Goal: Obtain resource: Download file/media

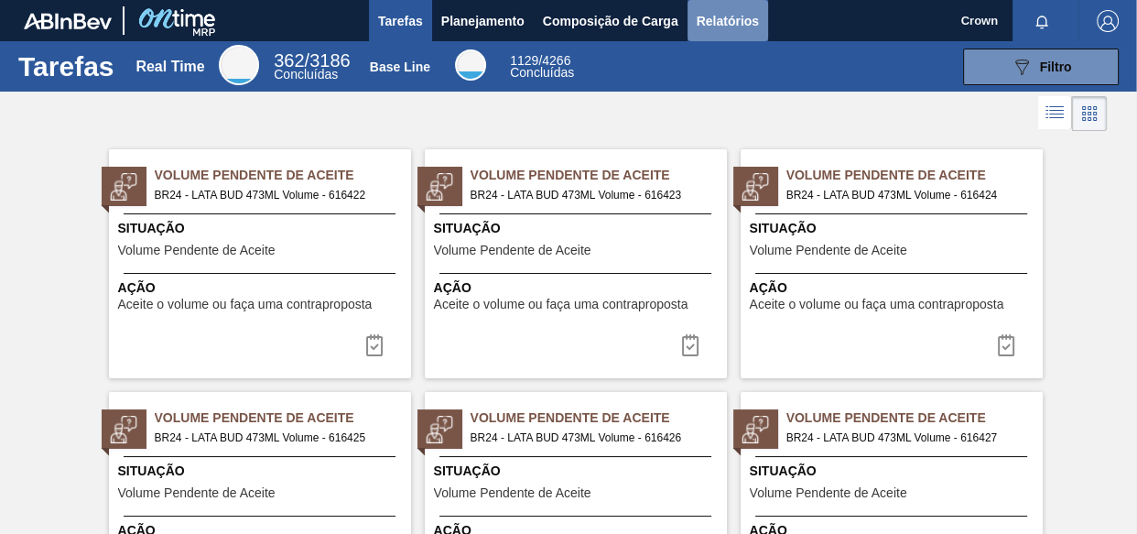
click at [732, 16] on span "Relatórios" at bounding box center [728, 21] width 62 height 22
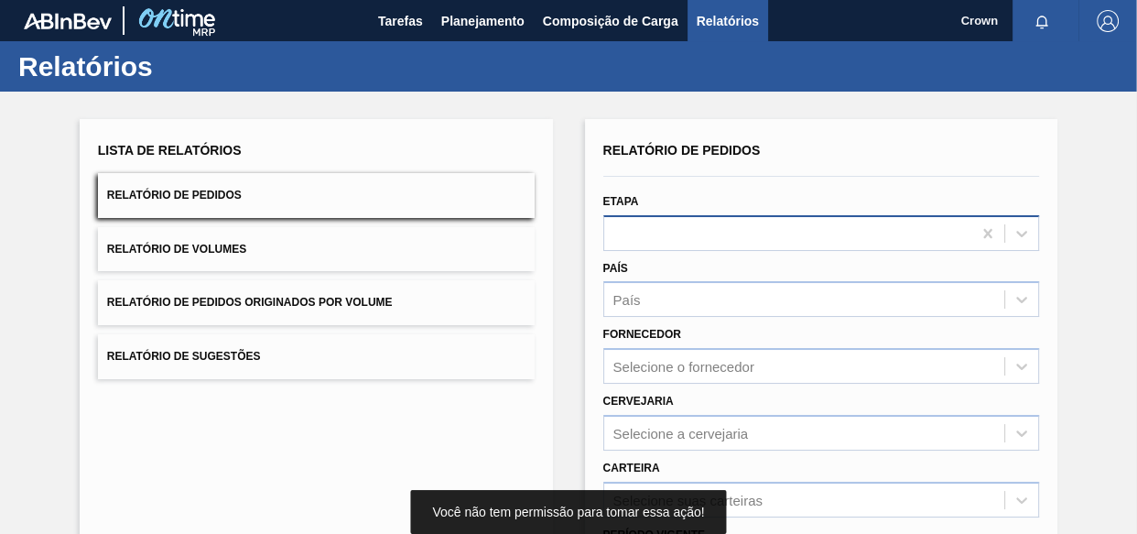
click at [760, 0] on body "Tarefas Planejamento Composição de Carga Relatórios Crown Marcar todas como lid…" at bounding box center [568, 0] width 1137 height 0
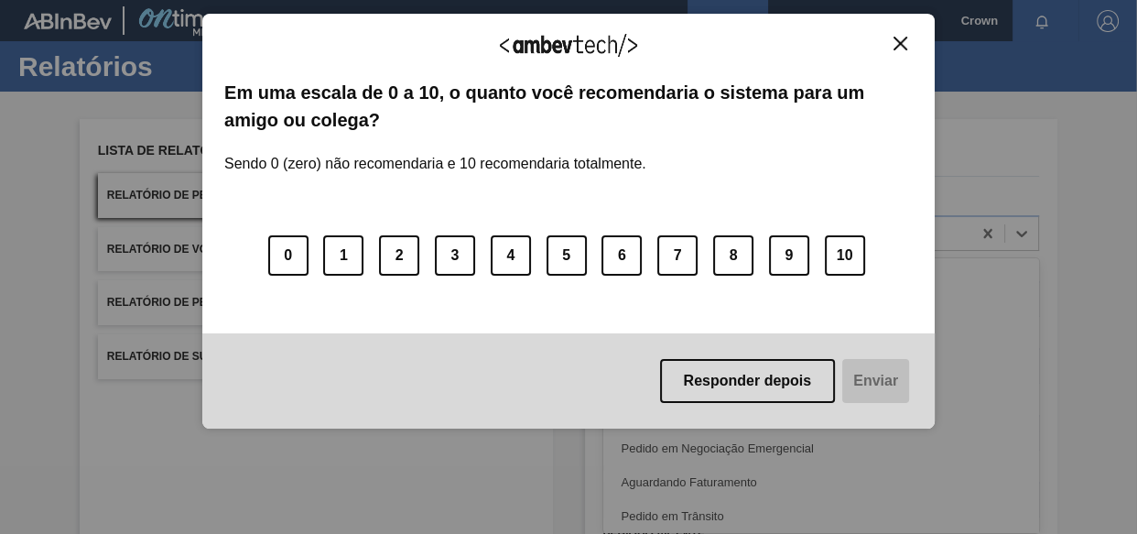
click at [900, 39] on img "Close" at bounding box center [901, 44] width 14 height 14
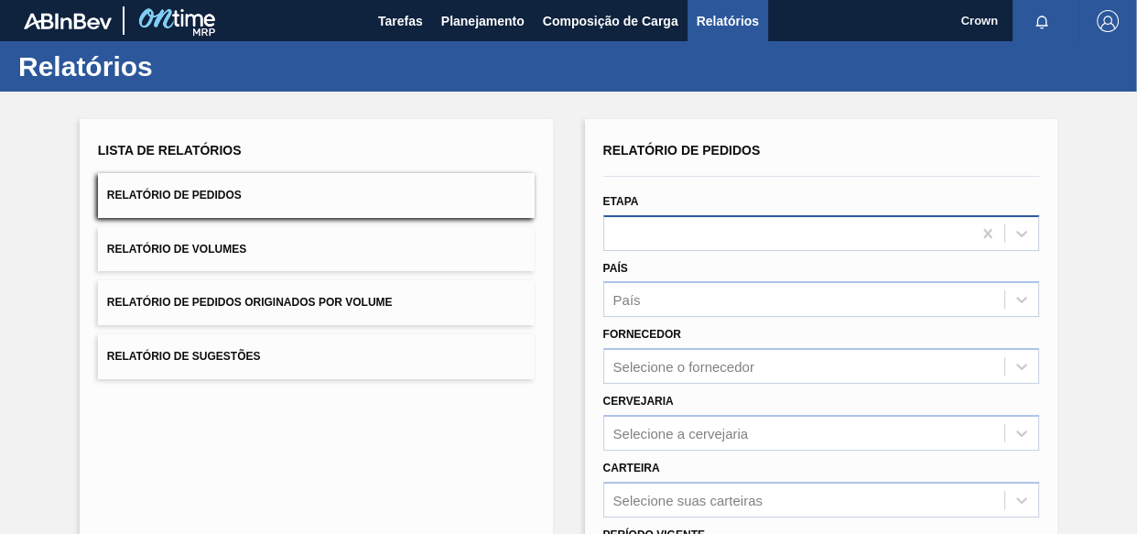
click at [734, 225] on div at bounding box center [788, 233] width 368 height 27
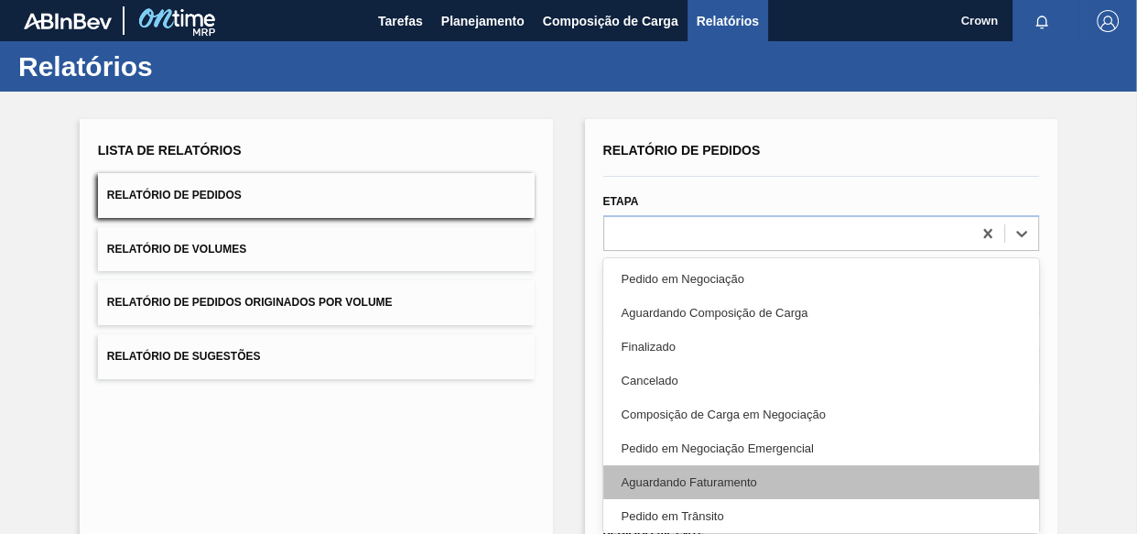
click at [705, 485] on div "Aguardando Faturamento" at bounding box center [821, 482] width 437 height 34
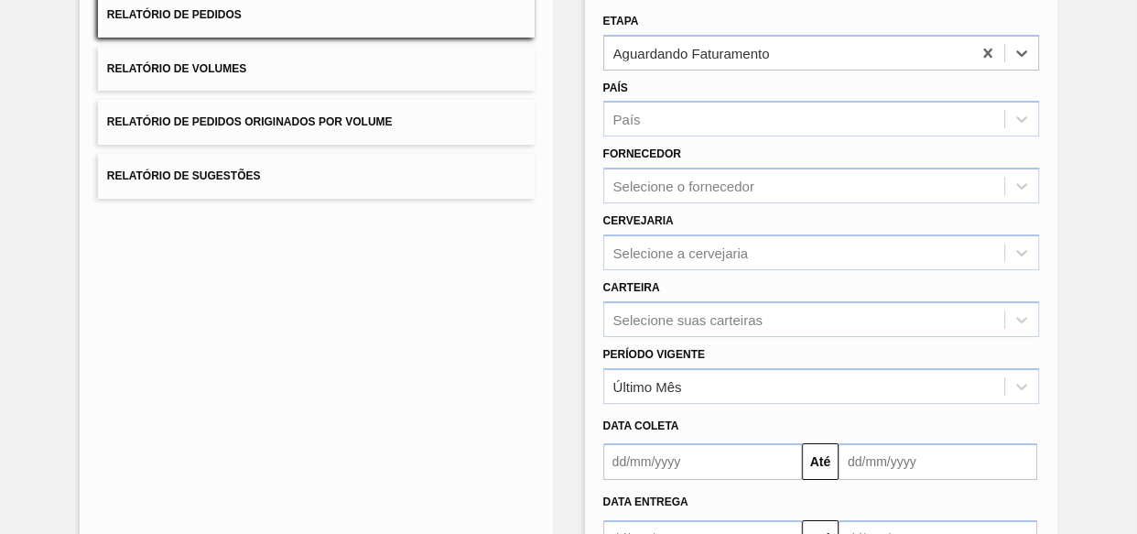
scroll to position [249, 0]
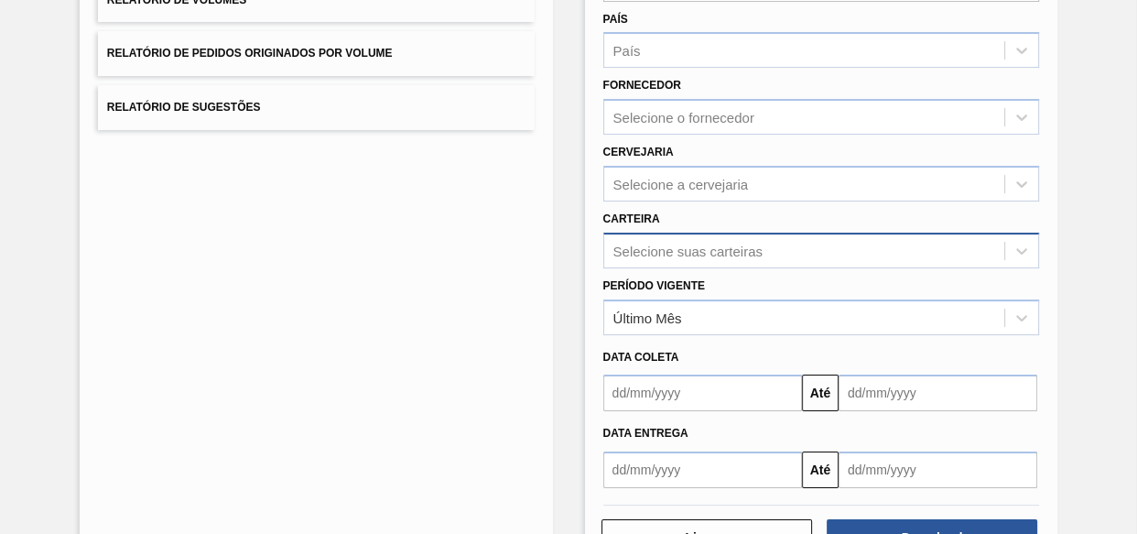
click at [695, 253] on div "Selecione suas carteiras" at bounding box center [821, 251] width 437 height 36
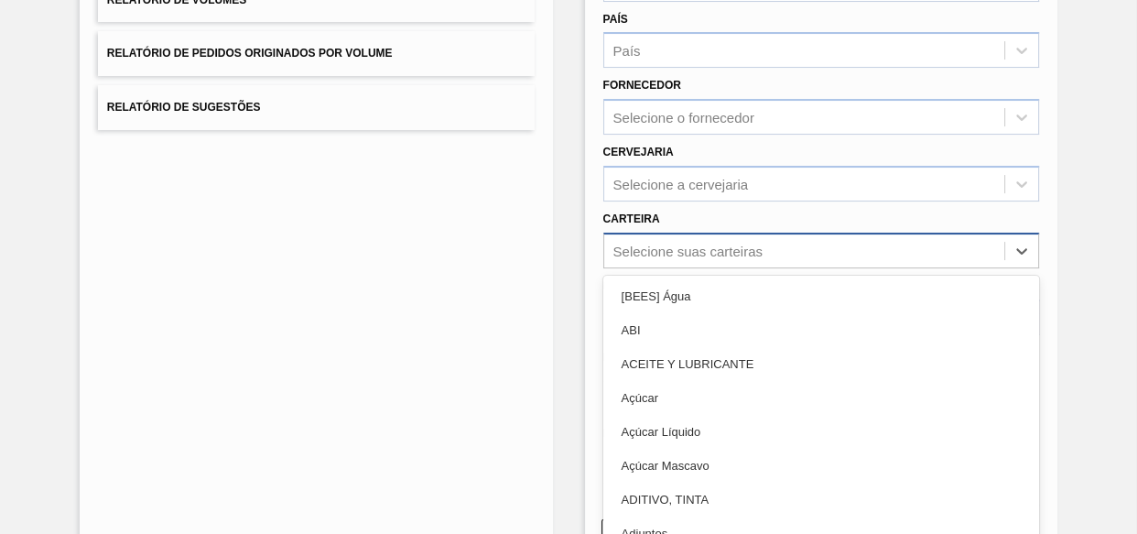
scroll to position [271, 0]
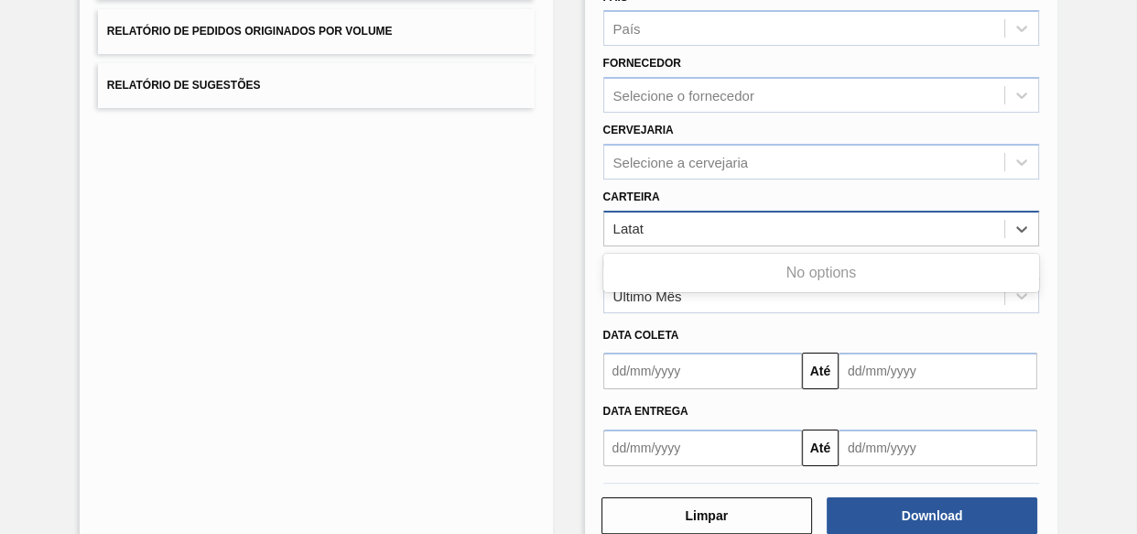
type input "Lata"
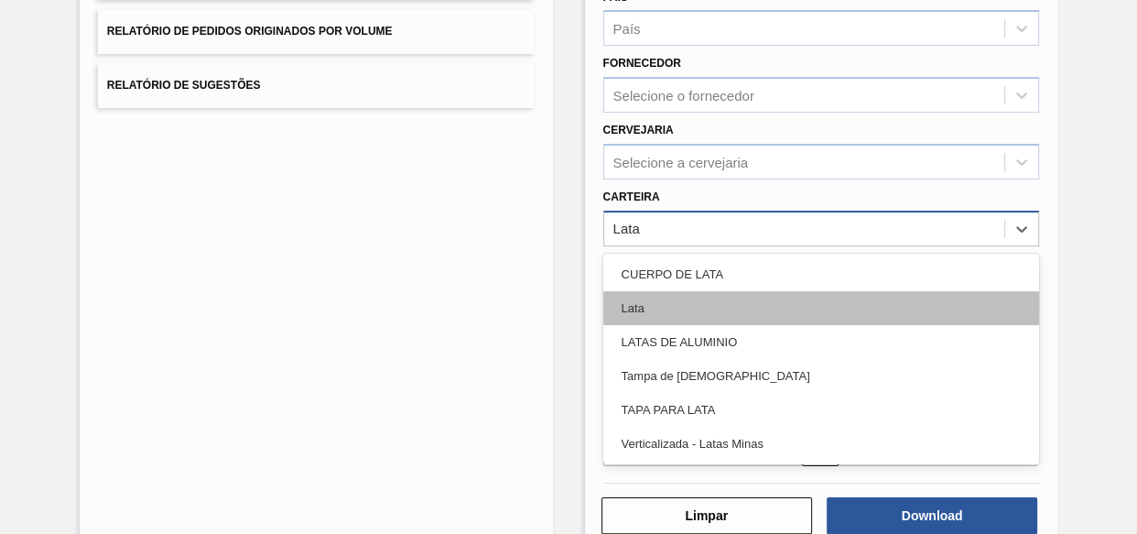
click at [652, 311] on div "Lata" at bounding box center [821, 308] width 437 height 34
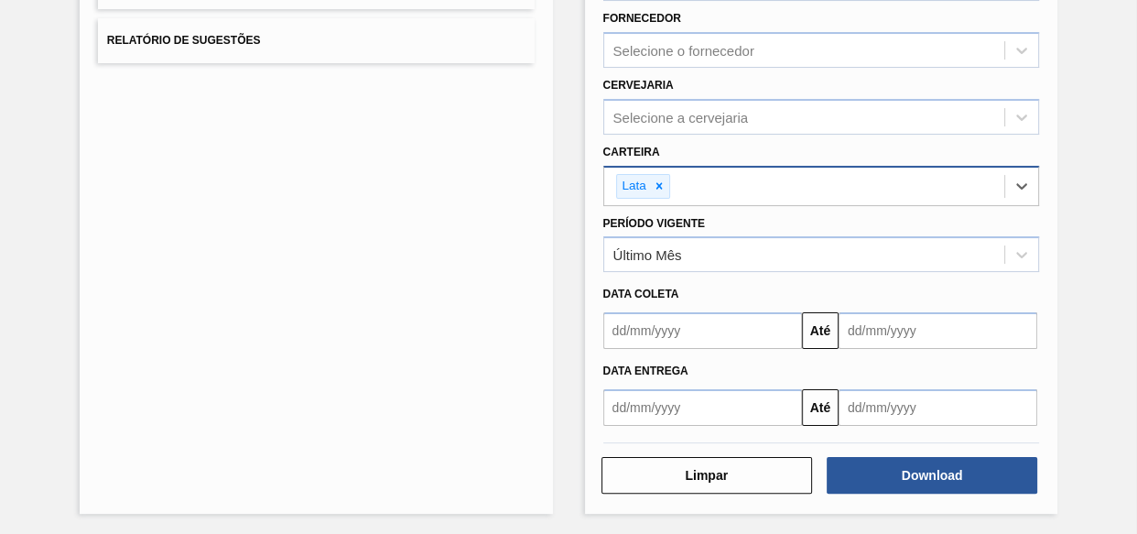
scroll to position [317, 0]
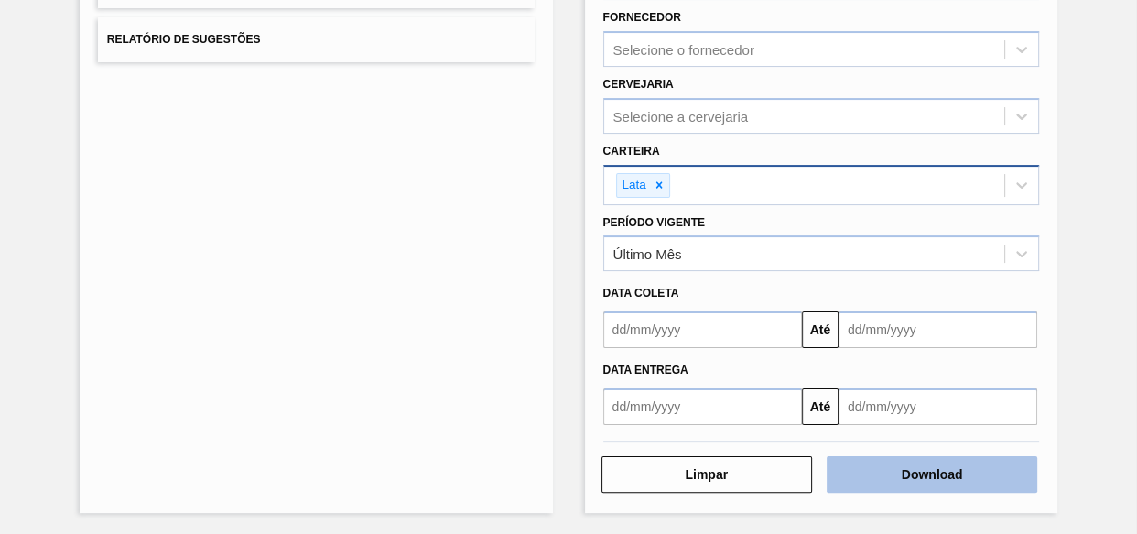
click at [886, 470] on button "Download" at bounding box center [932, 474] width 211 height 37
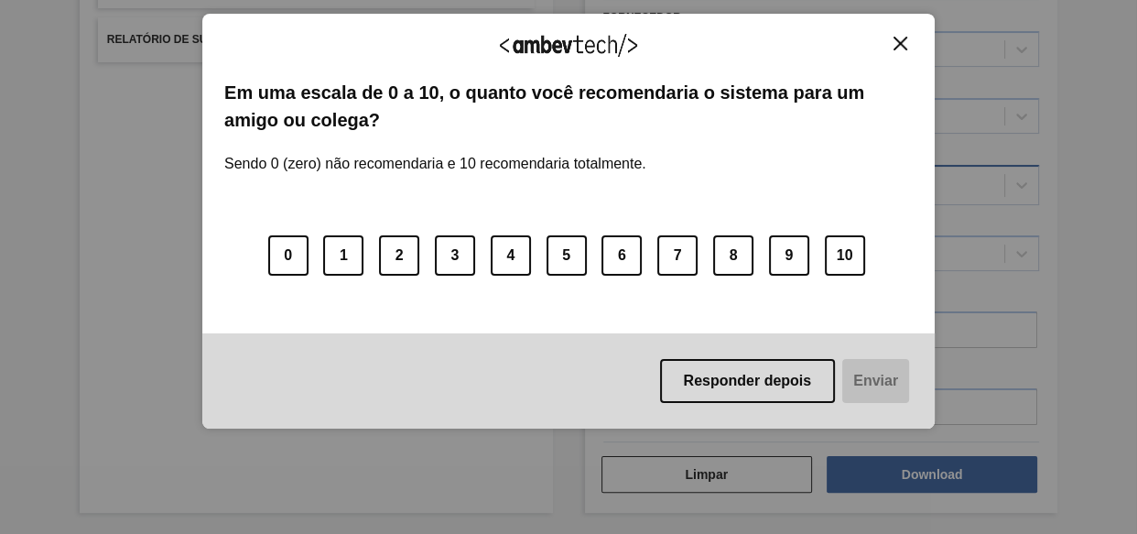
click at [889, 45] on button "Close" at bounding box center [900, 44] width 25 height 16
